Goal: Task Accomplishment & Management: Complete application form

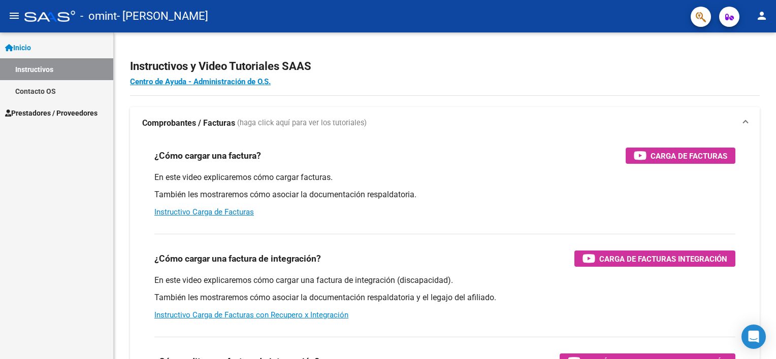
click at [42, 119] on link "Prestadores / Proveedores" at bounding box center [56, 113] width 113 height 22
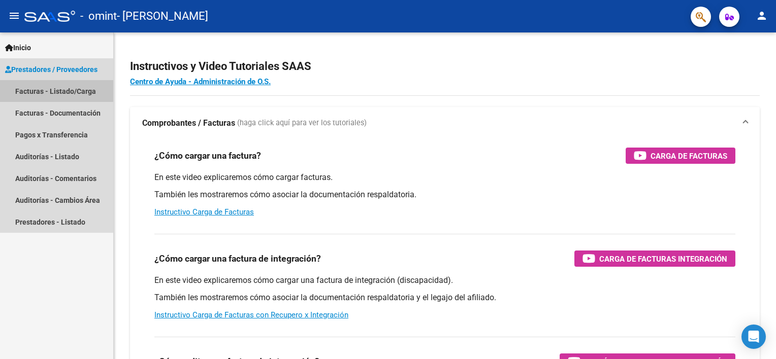
click at [45, 90] on link "Facturas - Listado/Carga" at bounding box center [56, 91] width 113 height 22
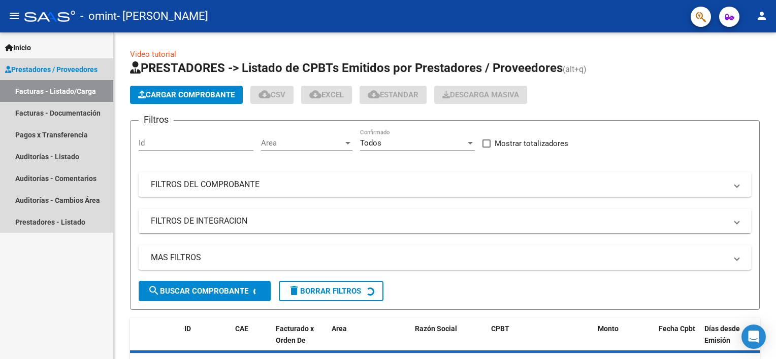
click at [45, 90] on link "Facturas - Listado/Carga" at bounding box center [56, 91] width 113 height 22
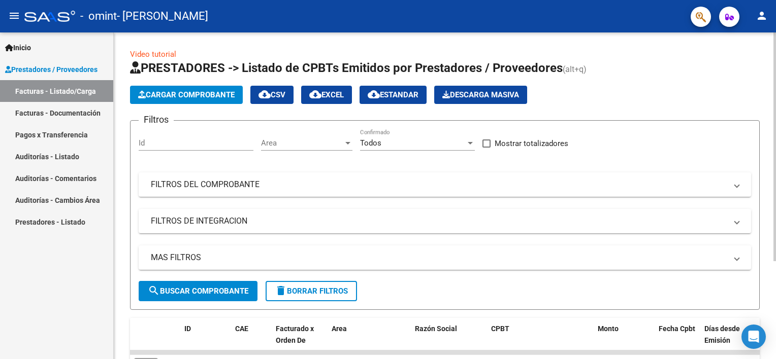
scroll to position [140, 0]
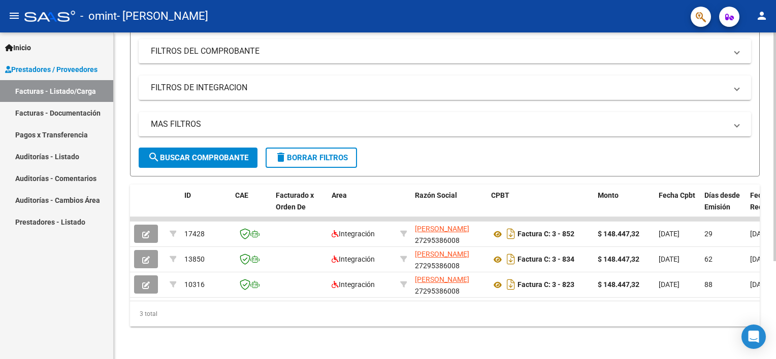
click at [773, 341] on div at bounding box center [774, 195] width 3 height 327
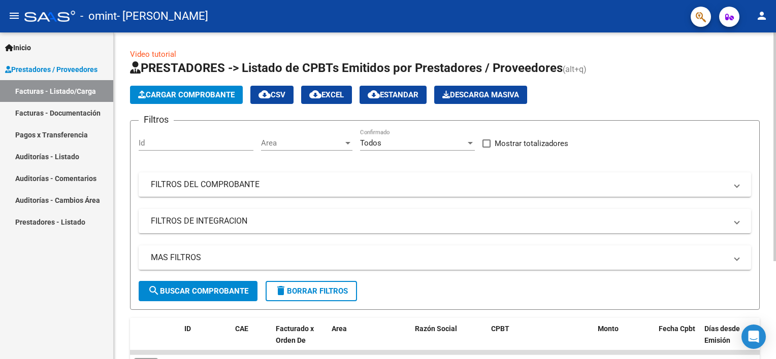
click at [775, 97] on html "menu - omint - [PERSON_NAME] person Inicio Instructivos Contacto OS Prestadores…" at bounding box center [388, 179] width 776 height 359
click at [205, 97] on span "Cargar Comprobante" at bounding box center [186, 94] width 96 height 9
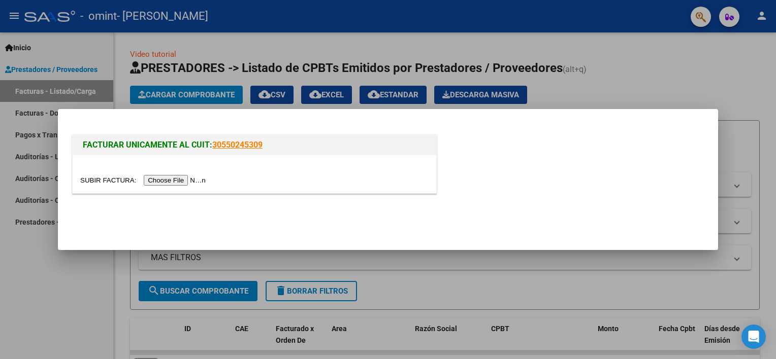
click at [152, 179] on input "file" at bounding box center [144, 180] width 128 height 11
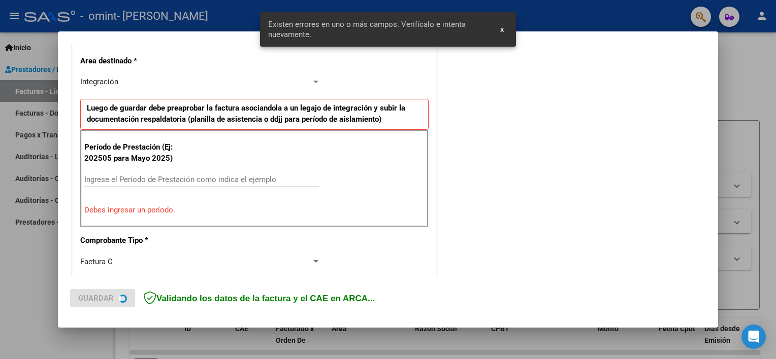
scroll to position [235, 0]
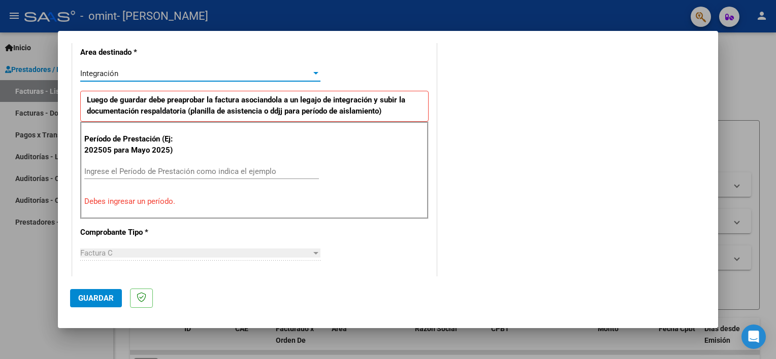
click at [314, 71] on div at bounding box center [315, 74] width 9 height 8
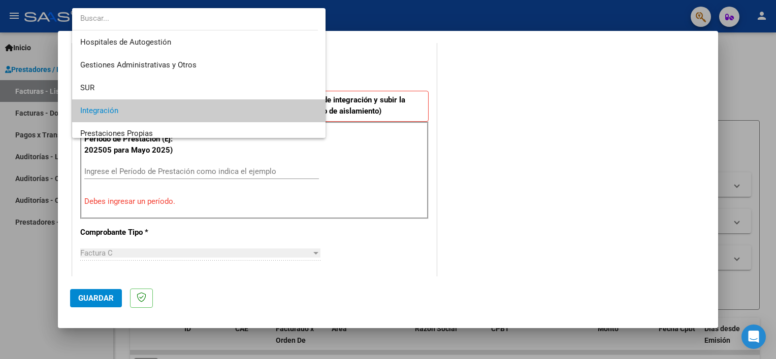
scroll to position [38, 0]
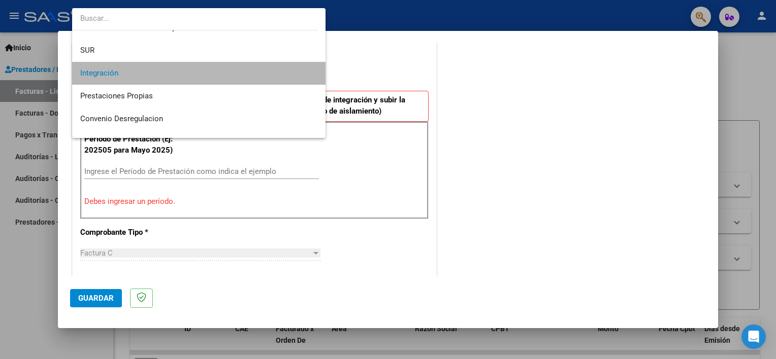
click at [288, 71] on span "Integración" at bounding box center [199, 73] width 238 height 23
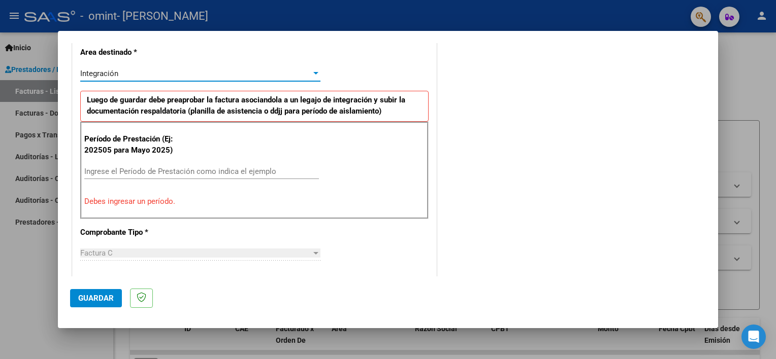
click at [121, 174] on input "Ingrese el Período de Prestación como indica el ejemplo" at bounding box center [201, 171] width 234 height 9
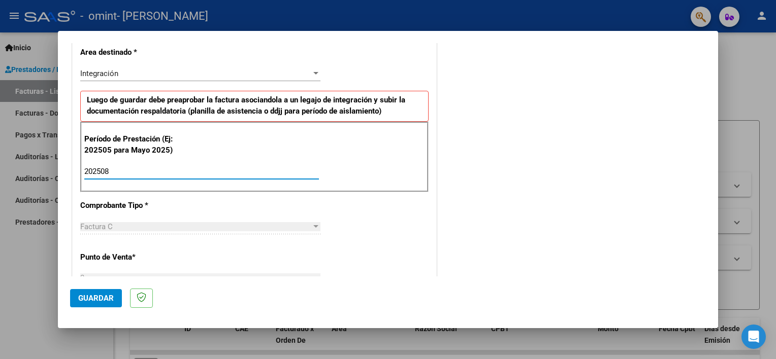
type input "202508"
click at [111, 226] on span "Factura C" at bounding box center [96, 226] width 32 height 9
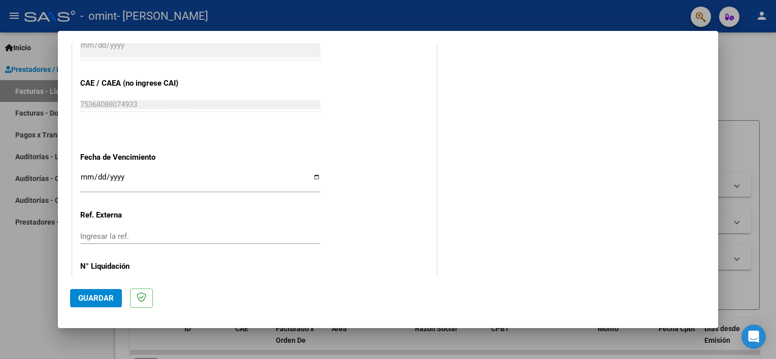
scroll to position [621, 0]
click at [81, 176] on input "Ingresar la fecha" at bounding box center [200, 181] width 240 height 16
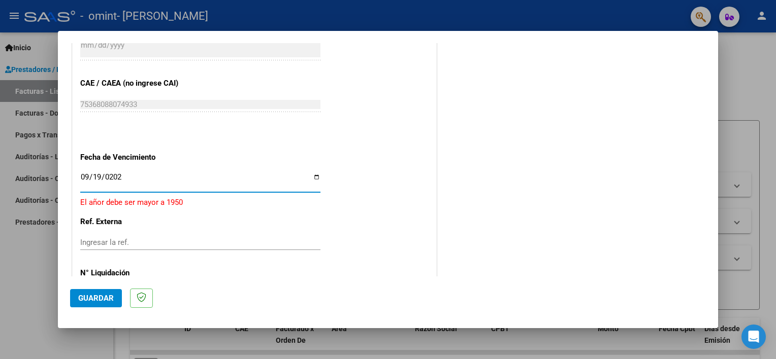
type input "[DATE]"
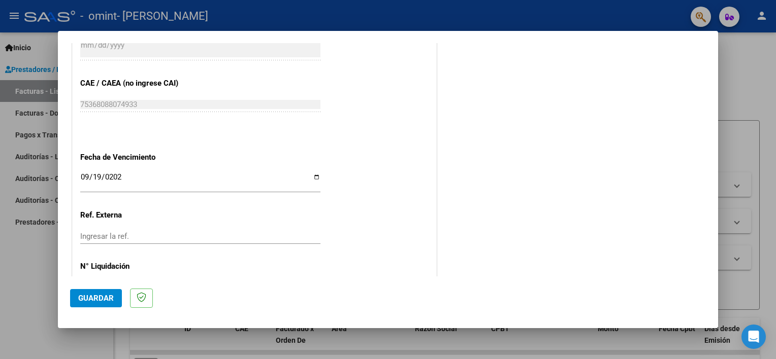
click at [190, 297] on mat-dialog-actions "Guardar" at bounding box center [387, 297] width 635 height 40
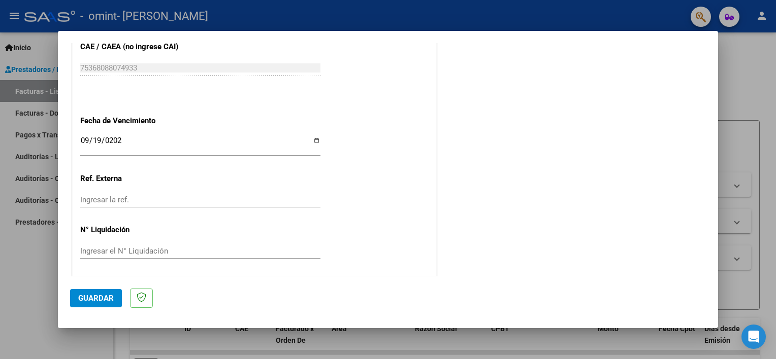
scroll to position [658, 0]
click at [92, 302] on span "Guardar" at bounding box center [96, 298] width 36 height 9
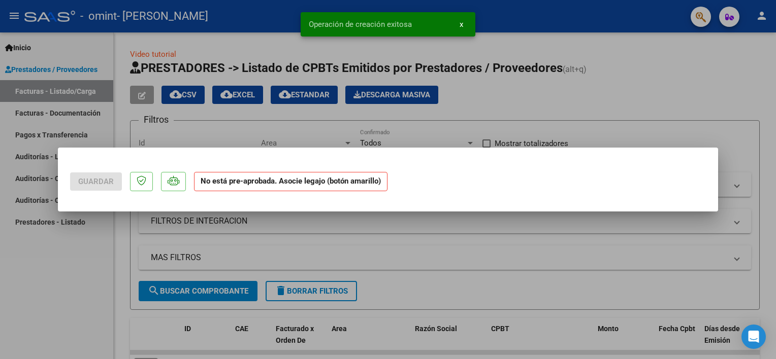
scroll to position [0, 0]
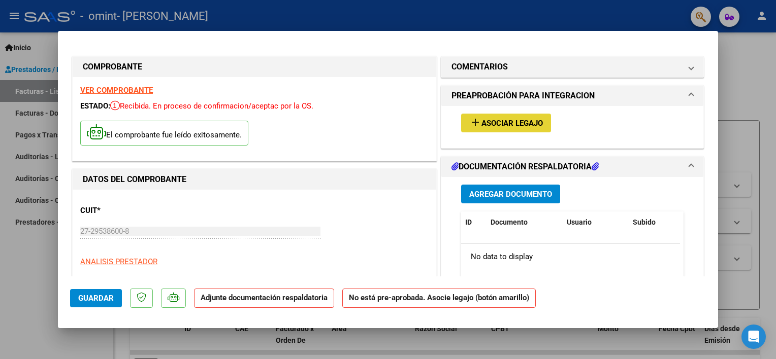
click at [482, 124] on span "Asociar Legajo" at bounding box center [511, 123] width 61 height 9
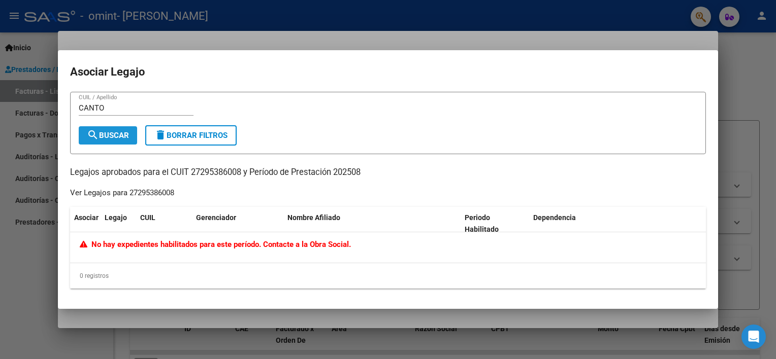
click at [117, 138] on span "search Buscar" at bounding box center [108, 135] width 42 height 9
click at [108, 111] on input "CANTO" at bounding box center [136, 108] width 115 height 9
type input "C"
click at [761, 263] on div at bounding box center [388, 179] width 776 height 359
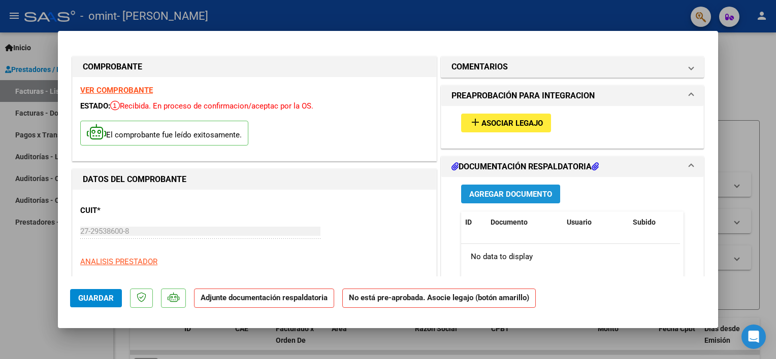
click at [505, 195] on span "Agregar Documento" at bounding box center [510, 194] width 83 height 9
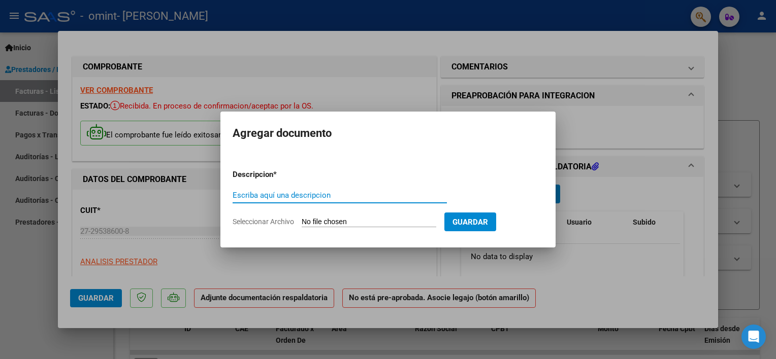
click at [268, 195] on input "Escriba aquí una descripcion" at bounding box center [339, 195] width 214 height 9
type input "ASISTENCIA"
click at [488, 223] on span "Guardar" at bounding box center [470, 222] width 36 height 9
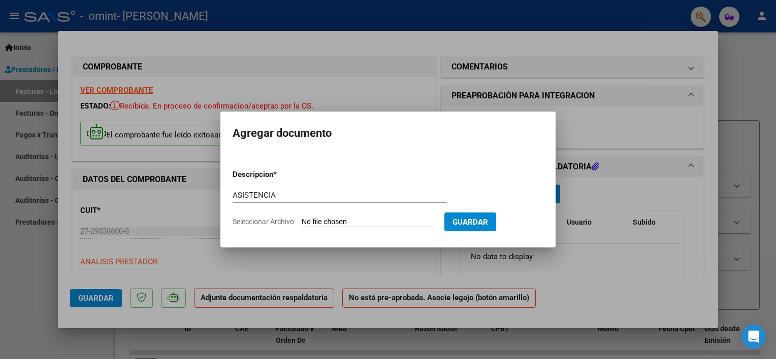
click at [349, 218] on input "Seleccionar Archivo" at bounding box center [368, 223] width 134 height 10
type input "C:\fakepath\asist agosto.pdf"
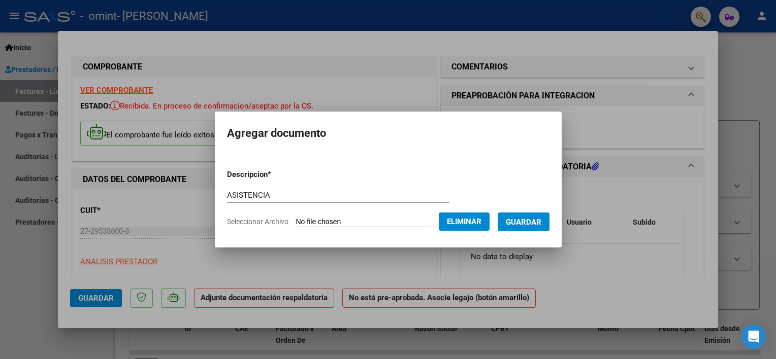
click at [536, 223] on span "Guardar" at bounding box center [523, 222] width 36 height 9
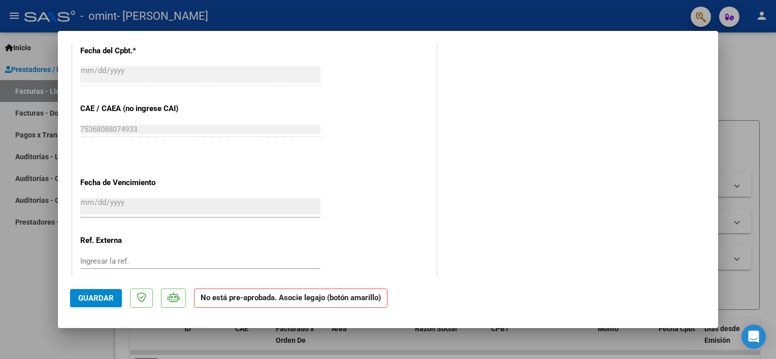
scroll to position [647, 0]
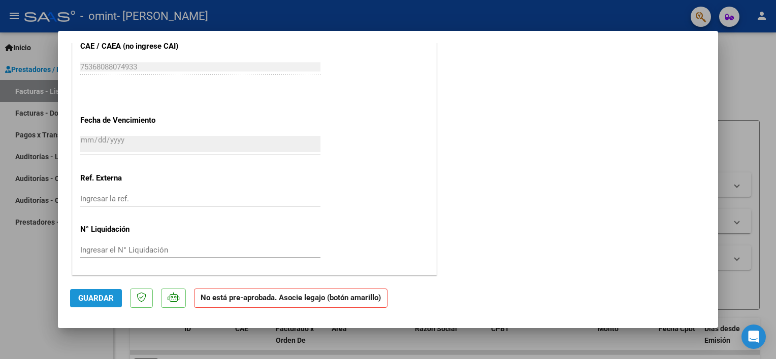
click at [96, 296] on span "Guardar" at bounding box center [96, 298] width 36 height 9
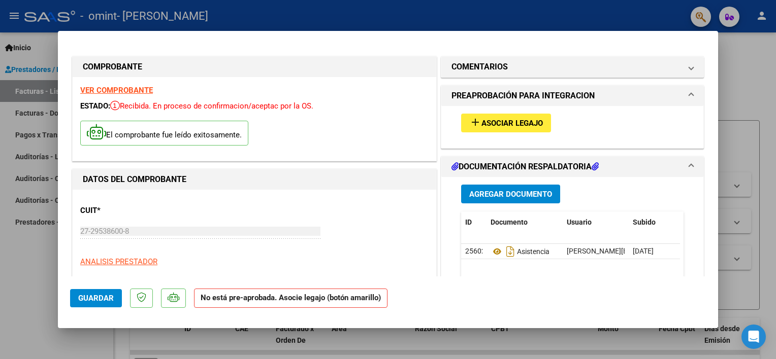
scroll to position [0, 0]
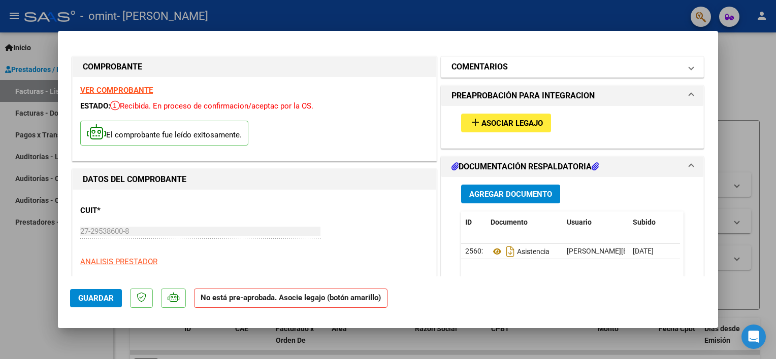
click at [689, 73] on span at bounding box center [691, 67] width 4 height 12
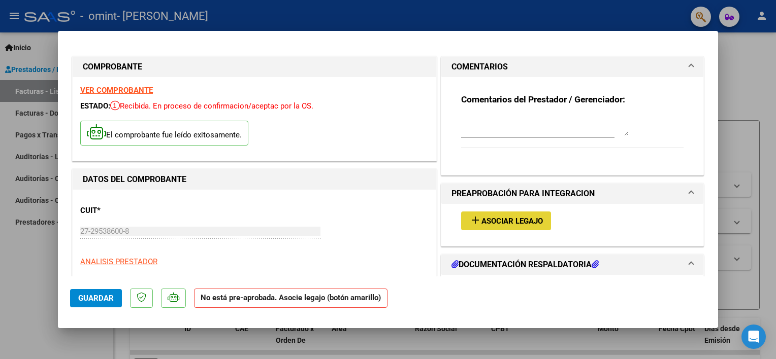
click at [524, 218] on span "Asociar Legajo" at bounding box center [511, 221] width 61 height 9
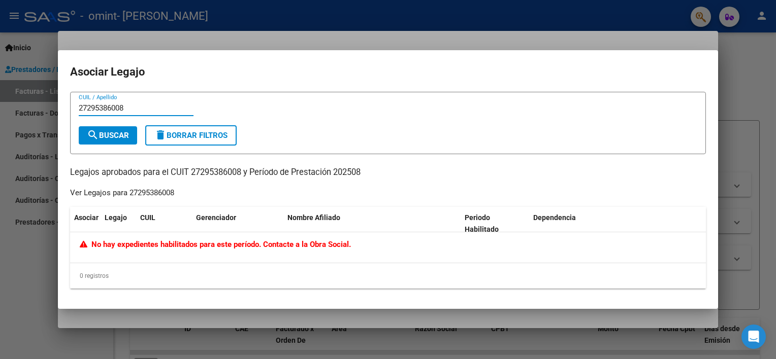
type input "27295386008"
click at [106, 138] on span "search Buscar" at bounding box center [108, 135] width 42 height 9
click at [769, 86] on div at bounding box center [388, 179] width 776 height 359
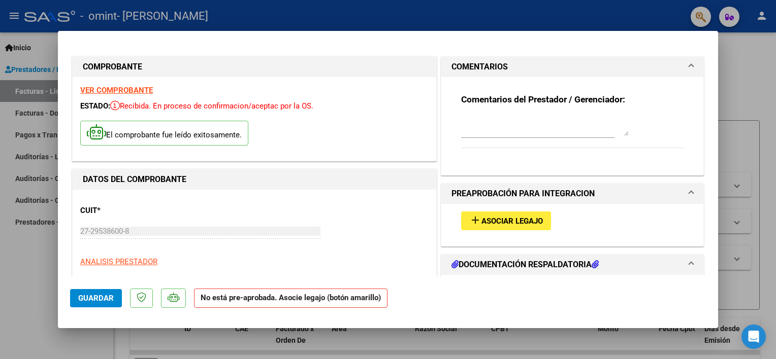
click at [766, 83] on div at bounding box center [388, 179] width 776 height 359
type input "$ 0,00"
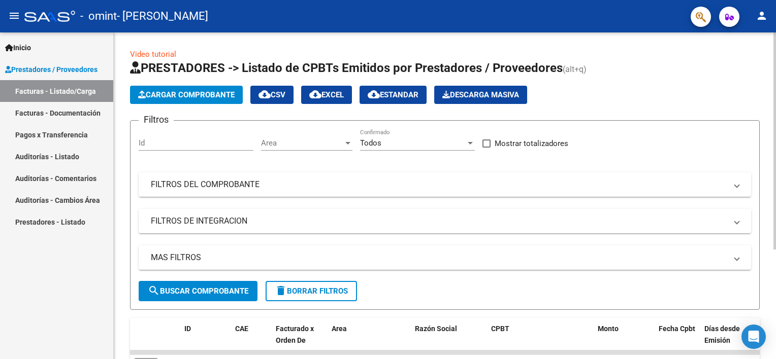
scroll to position [165, 0]
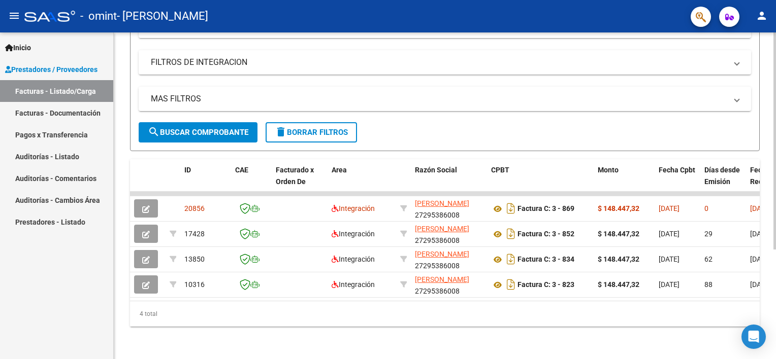
click at [774, 260] on div at bounding box center [774, 195] width 3 height 327
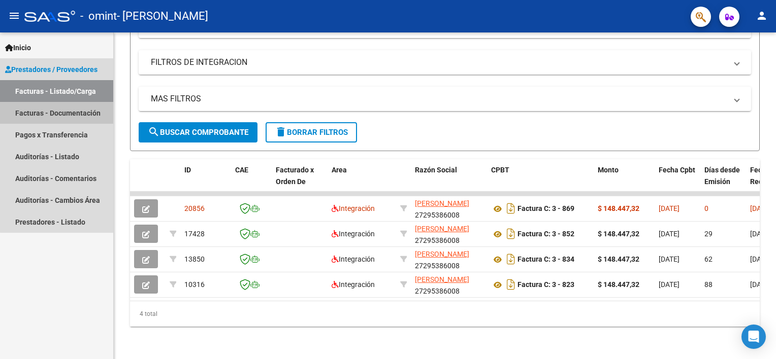
click at [83, 112] on link "Facturas - Documentación" at bounding box center [56, 113] width 113 height 22
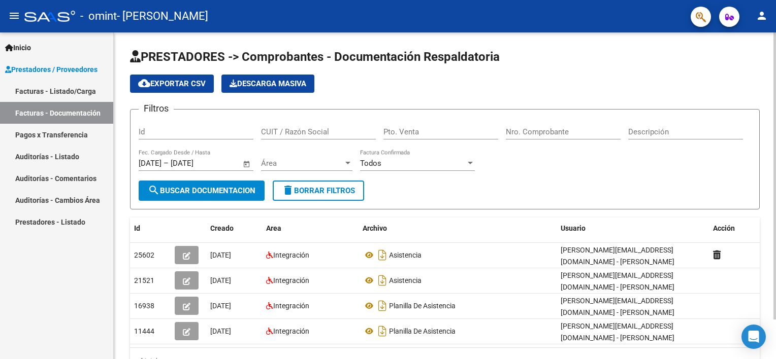
click at [772, 353] on div "PRESTADORES -> Comprobantes - Documentación Respaldatoria cloud_download Export…" at bounding box center [445, 219] width 662 height 374
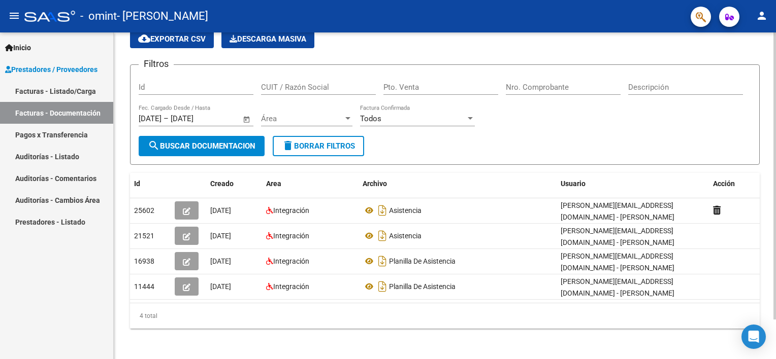
click at [773, 337] on div at bounding box center [774, 195] width 3 height 327
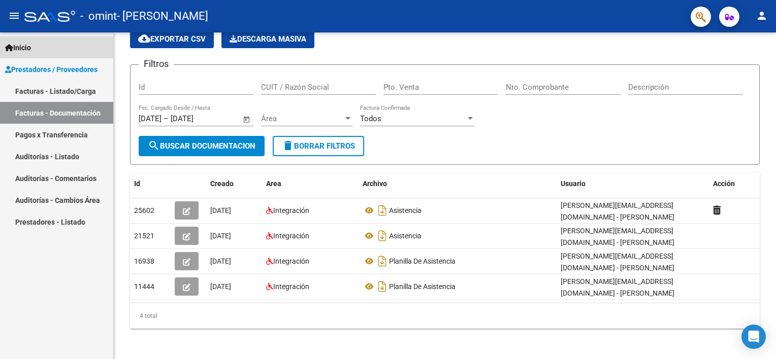
click at [38, 46] on link "Inicio" at bounding box center [56, 48] width 113 height 22
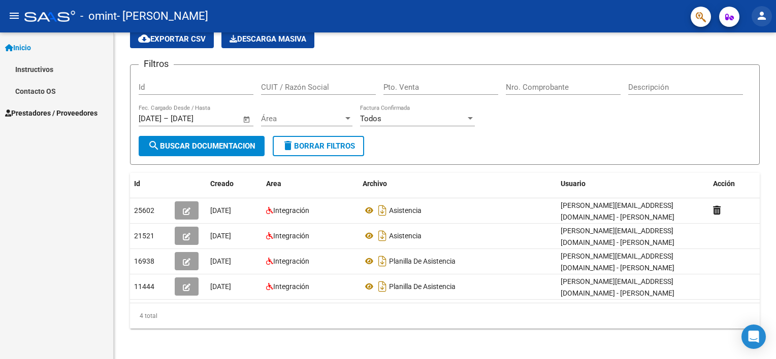
click at [755, 18] on mat-icon "person" at bounding box center [761, 16] width 12 height 12
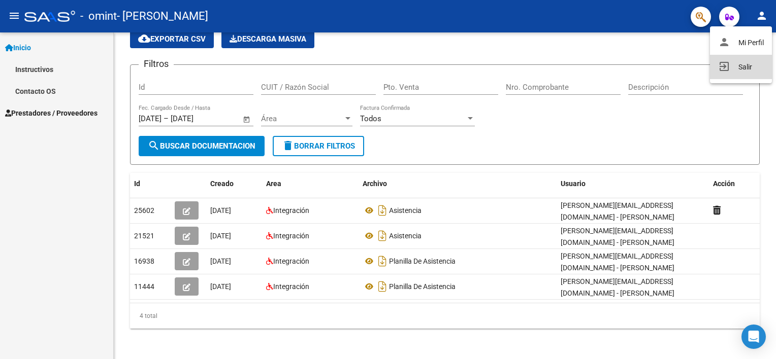
click at [744, 69] on button "exit_to_app Salir" at bounding box center [741, 67] width 62 height 24
